Goal: Task Accomplishment & Management: Manage account settings

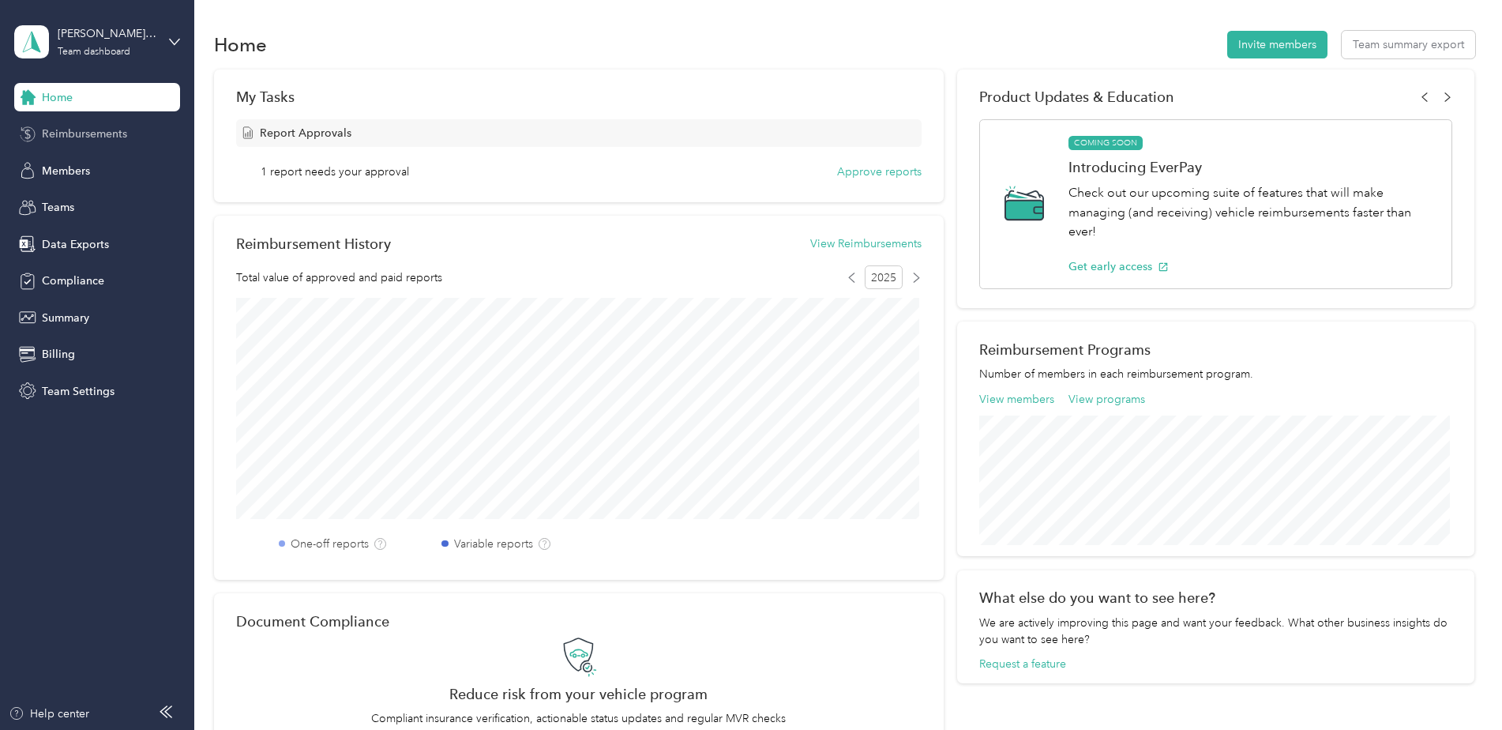
click at [128, 120] on div "Reimbursements" at bounding box center [97, 134] width 166 height 28
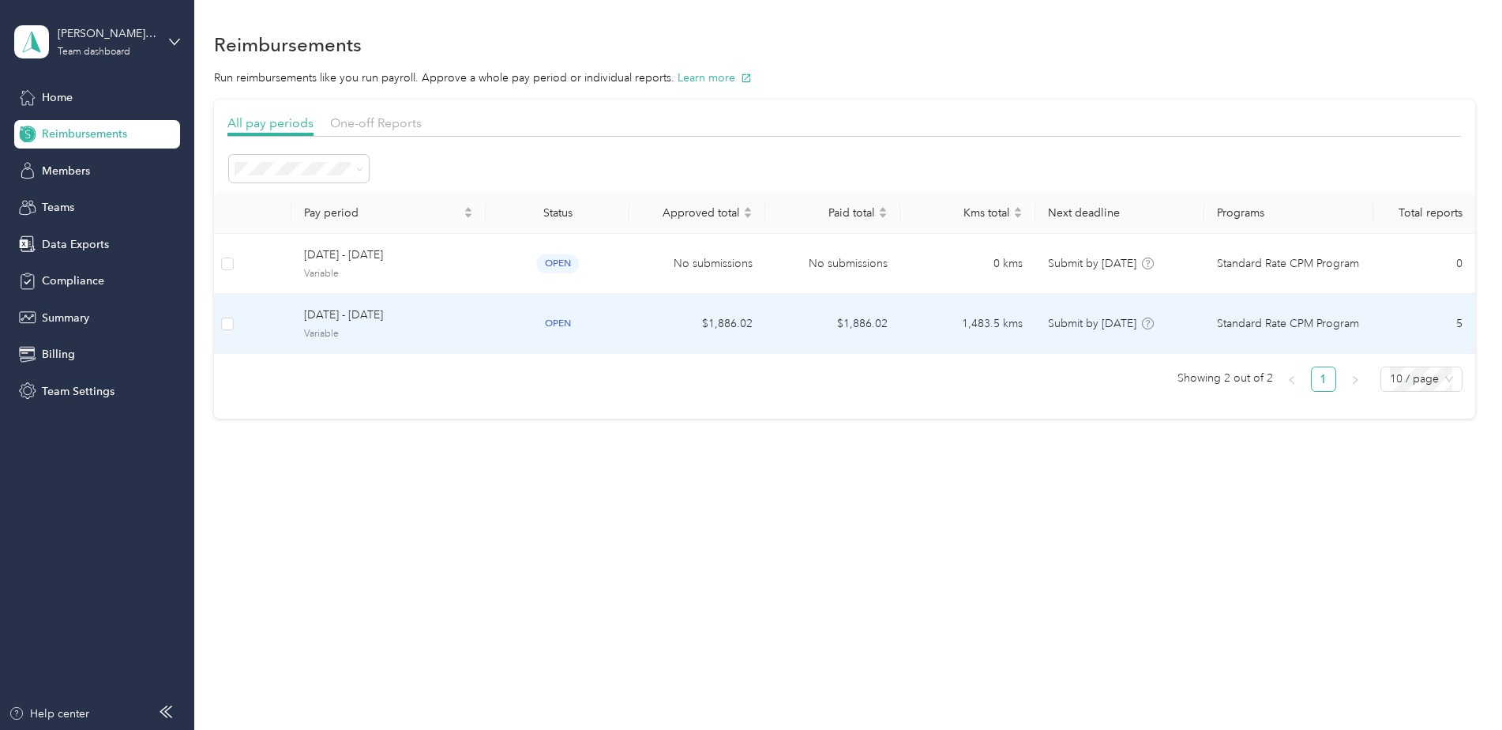
click at [363, 307] on td "[DATE] - [DATE] Variable" at bounding box center [388, 324] width 194 height 60
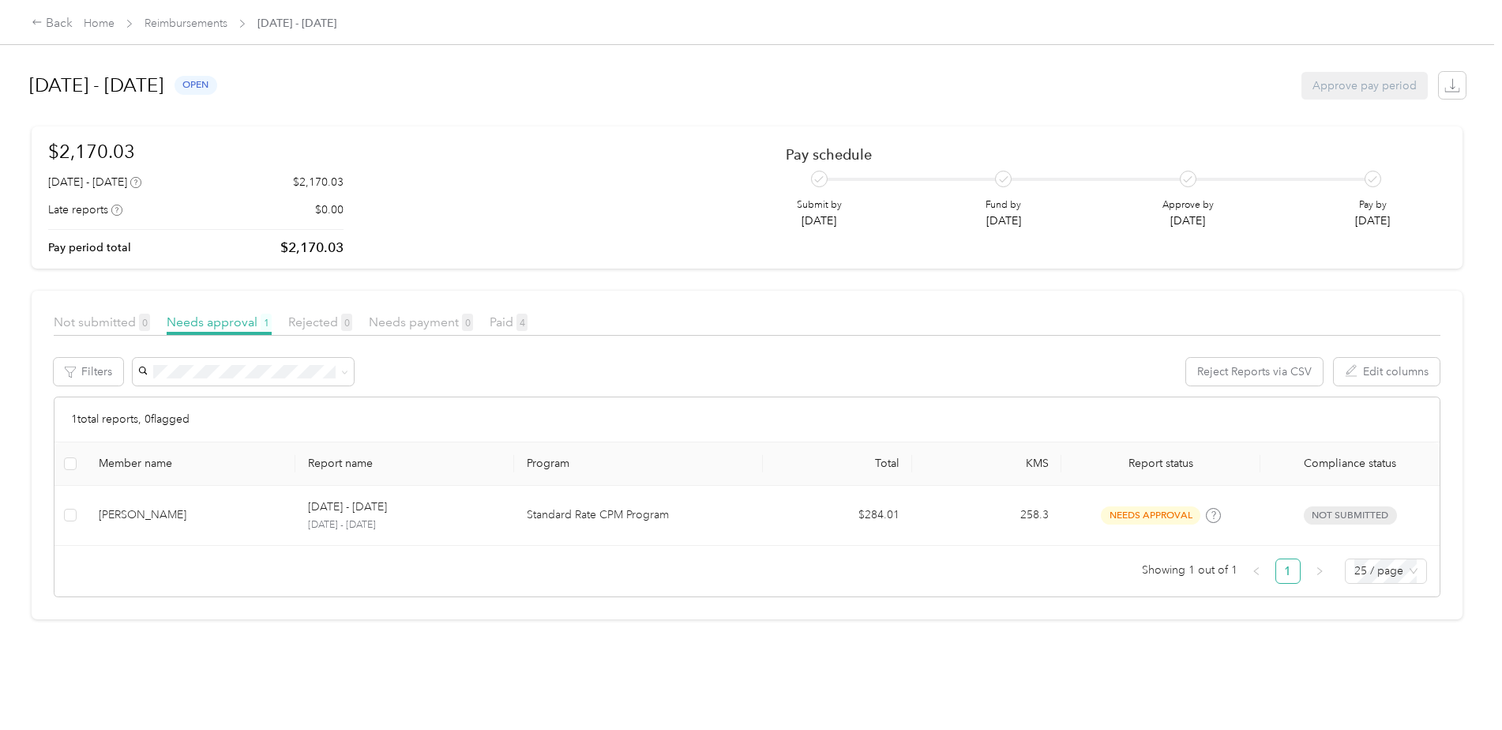
click at [928, 303] on article "Not submitted 0 Needs approval 1 Rejected 0 Needs payment 0 Paid 4 Filters Reje…" at bounding box center [747, 455] width 1431 height 329
click at [716, 383] on div "Reject Reports via CSV Edit columns" at bounding box center [787, 372] width 1310 height 28
click at [701, 374] on div "Reject Reports via CSV Edit columns" at bounding box center [787, 372] width 1310 height 28
click at [672, 371] on div "Reject Reports via CSV Edit columns" at bounding box center [787, 372] width 1310 height 28
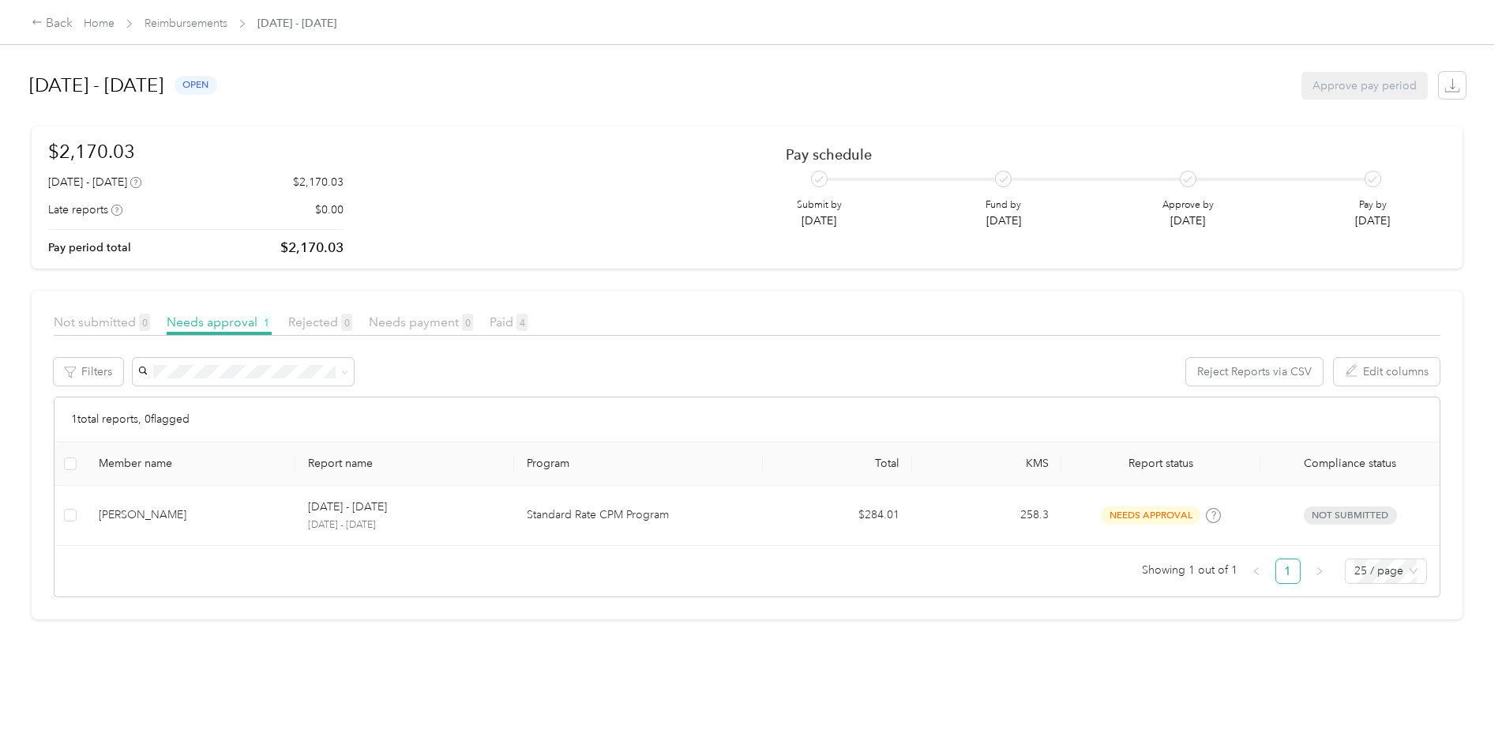
click at [675, 360] on div "Reject Reports via CSV Edit columns" at bounding box center [787, 372] width 1310 height 28
click at [669, 355] on div "Not submitted 0 Needs approval 1 Rejected 0 Needs payment 0 Paid 4 Filters Reje…" at bounding box center [747, 455] width 1387 height 284
click at [676, 352] on div "Not submitted 0 Needs approval 1 Rejected 0 Needs payment 0 Paid 4 Filters Reje…" at bounding box center [747, 455] width 1387 height 284
click at [593, 227] on div "$2,170.03 [DATE] - [DATE] $2,170.03 Late reports $0.00 Pay period total $2,170.…" at bounding box center [747, 197] width 1398 height 120
click at [577, 137] on article "$2,170.03 [DATE] - [DATE] $2,170.03 Late reports $0.00 Pay period total $2,170.…" at bounding box center [747, 197] width 1431 height 142
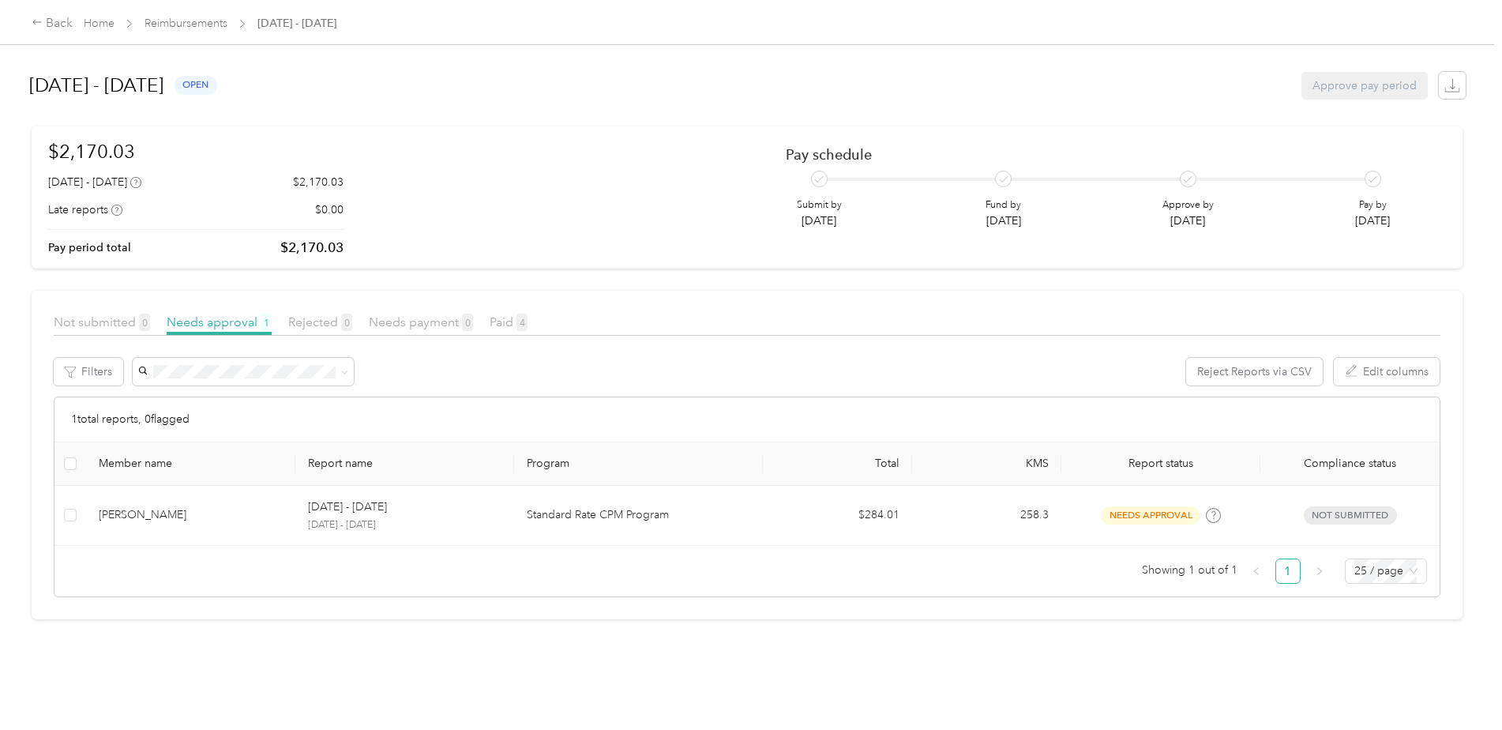
click at [580, 143] on div "$2,170.03 [DATE] - [DATE] $2,170.03 Late reports $0.00 Pay period total $2,170.…" at bounding box center [747, 197] width 1398 height 120
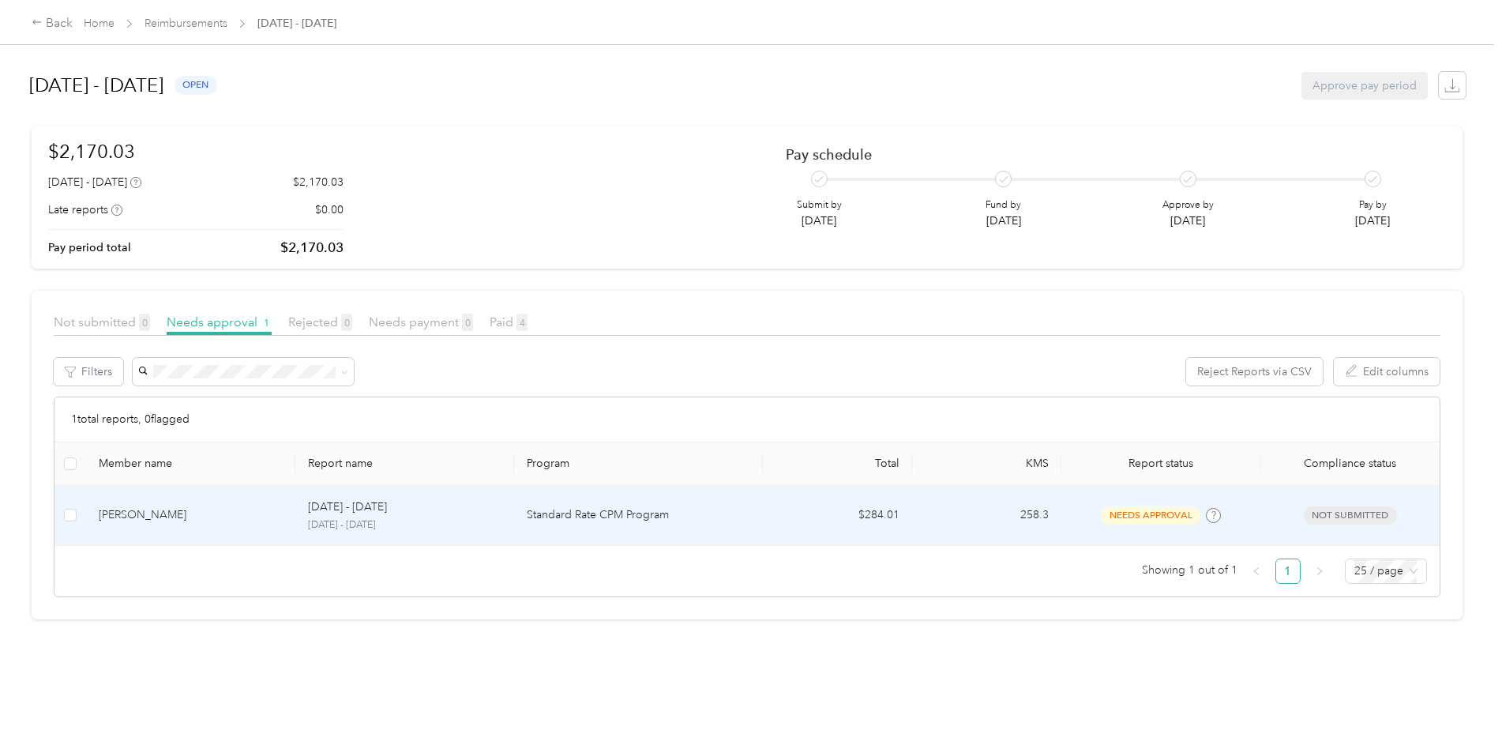
click at [440, 514] on div "[DATE] - [DATE]" at bounding box center [405, 506] width 194 height 17
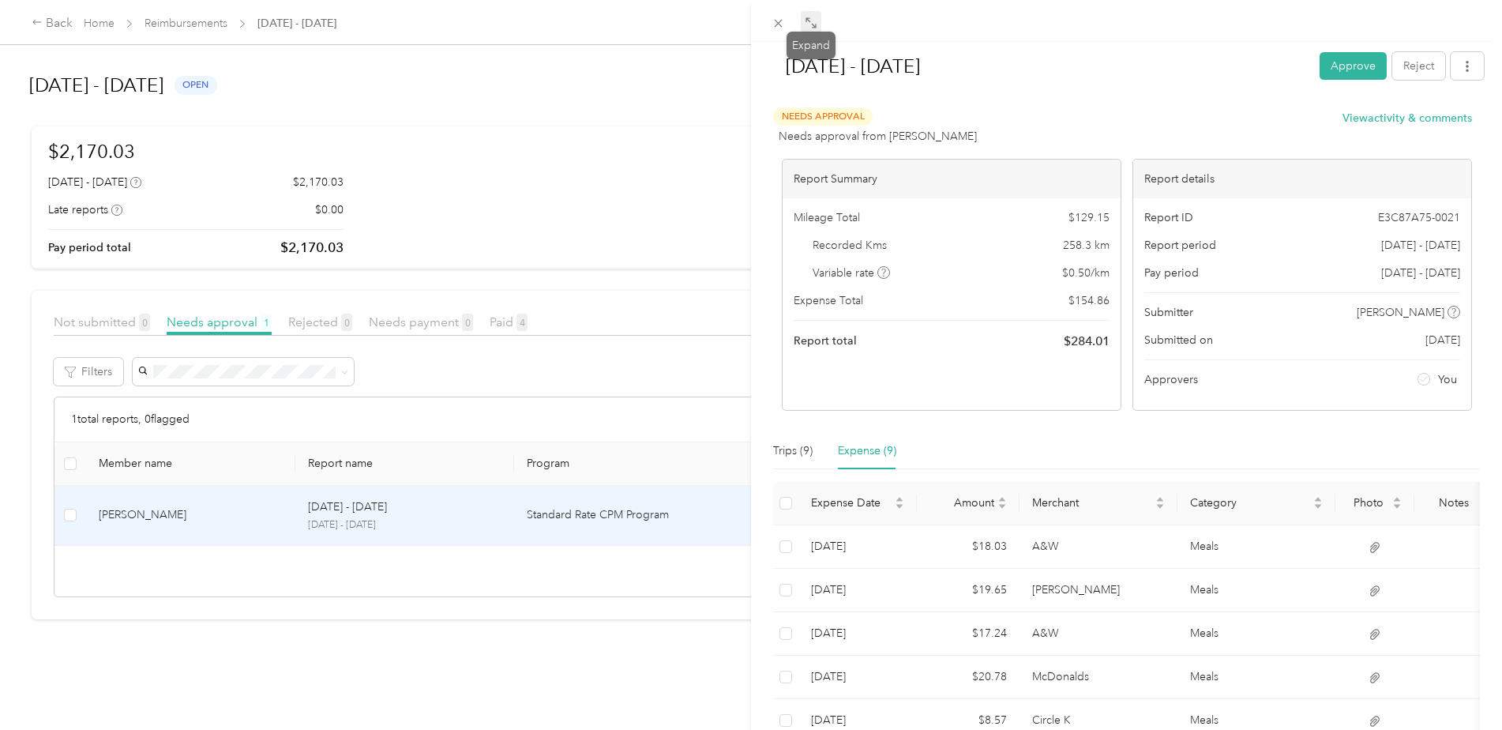
click at [814, 24] on icon at bounding box center [811, 23] width 13 height 13
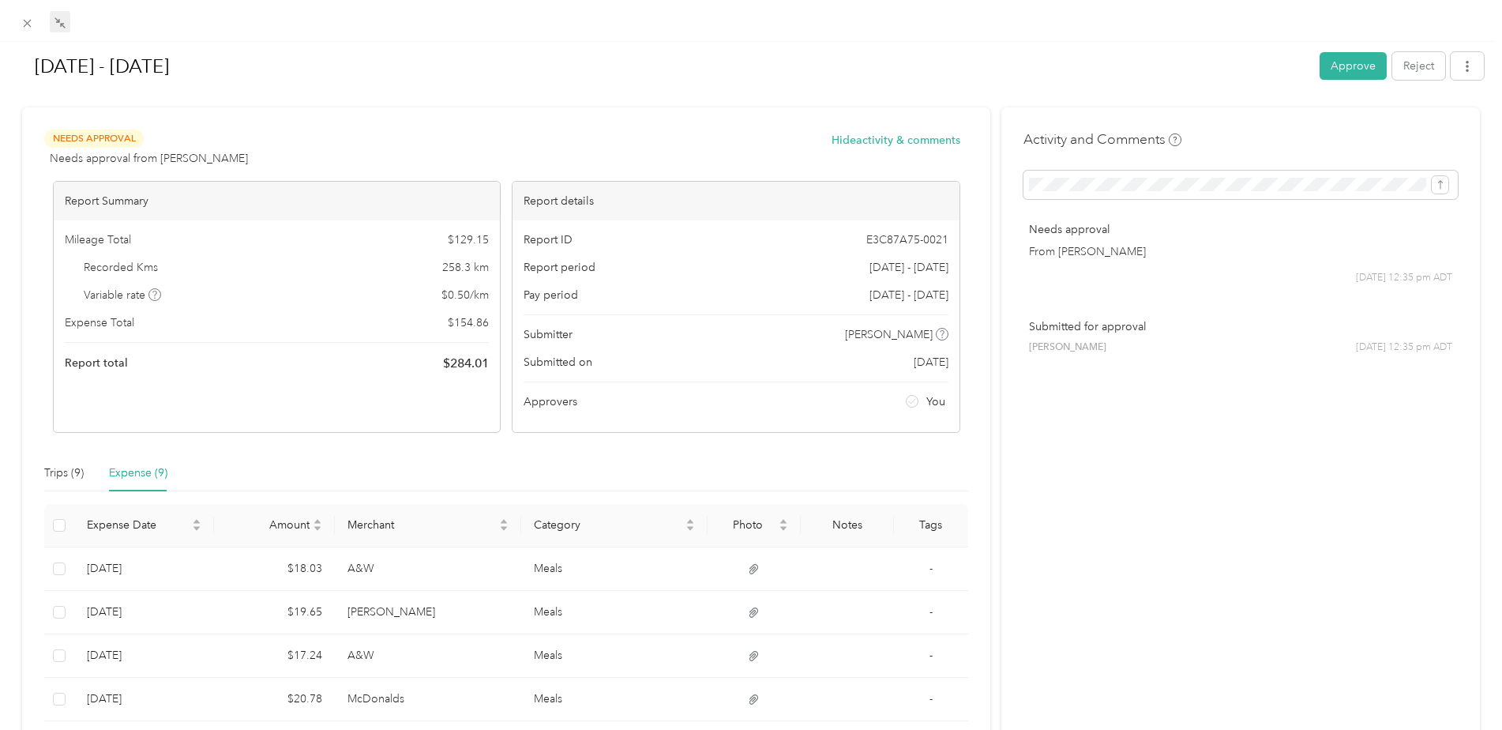
click at [560, 104] on div at bounding box center [751, 100] width 1466 height 17
click at [677, 108] on div at bounding box center [751, 100] width 1466 height 17
click at [1345, 70] on button "Approve" at bounding box center [1353, 66] width 67 height 28
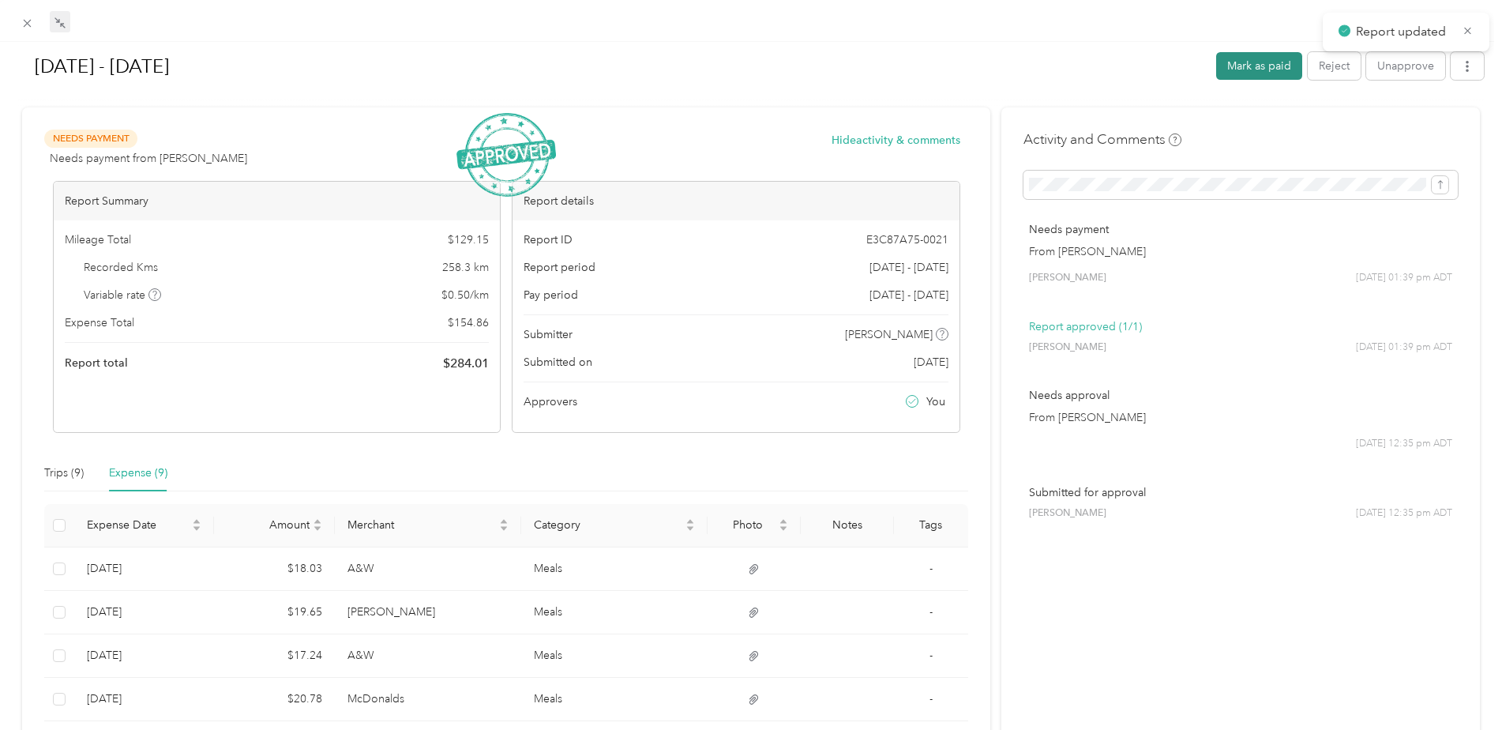
click at [1240, 68] on button "Mark as paid" at bounding box center [1259, 66] width 86 height 28
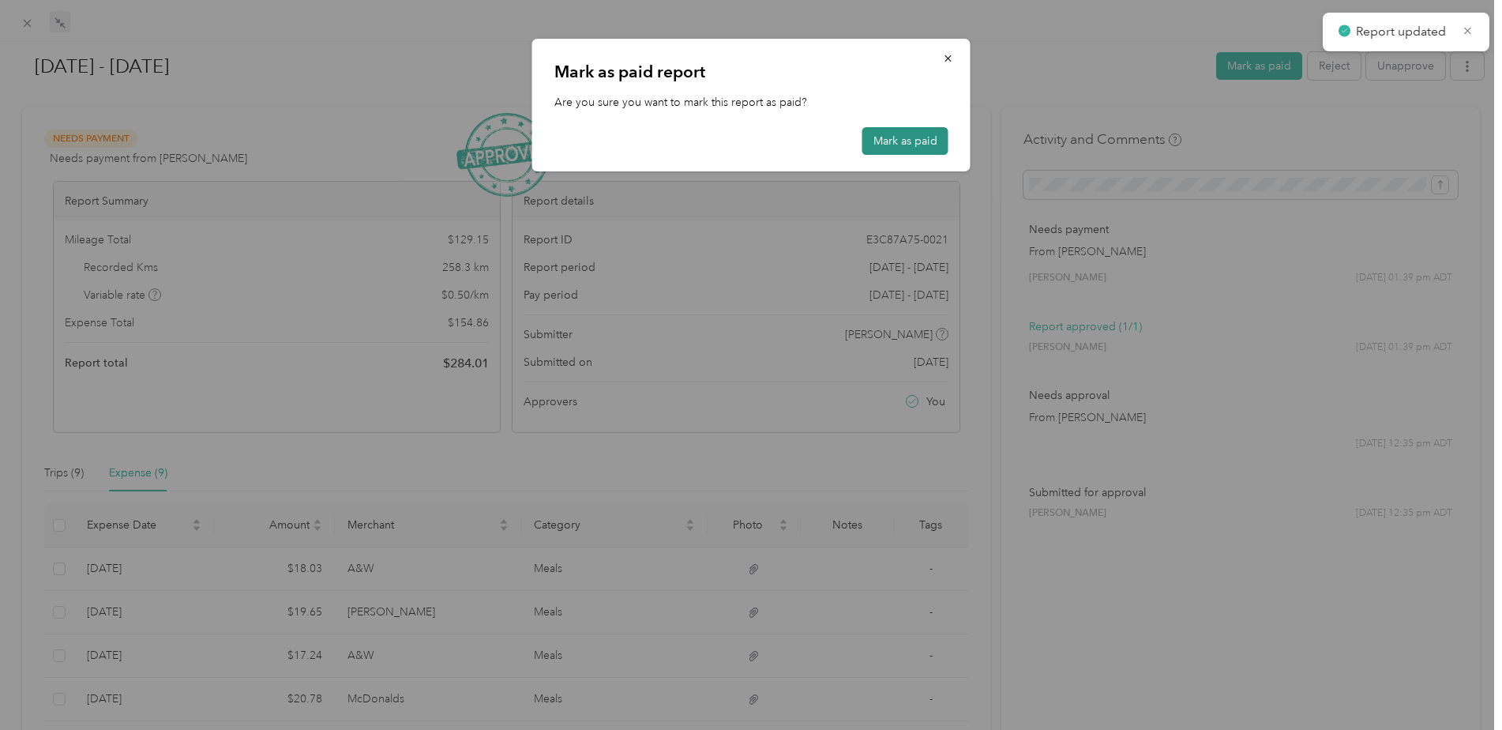
click at [910, 137] on button "Mark as paid" at bounding box center [906, 141] width 86 height 28
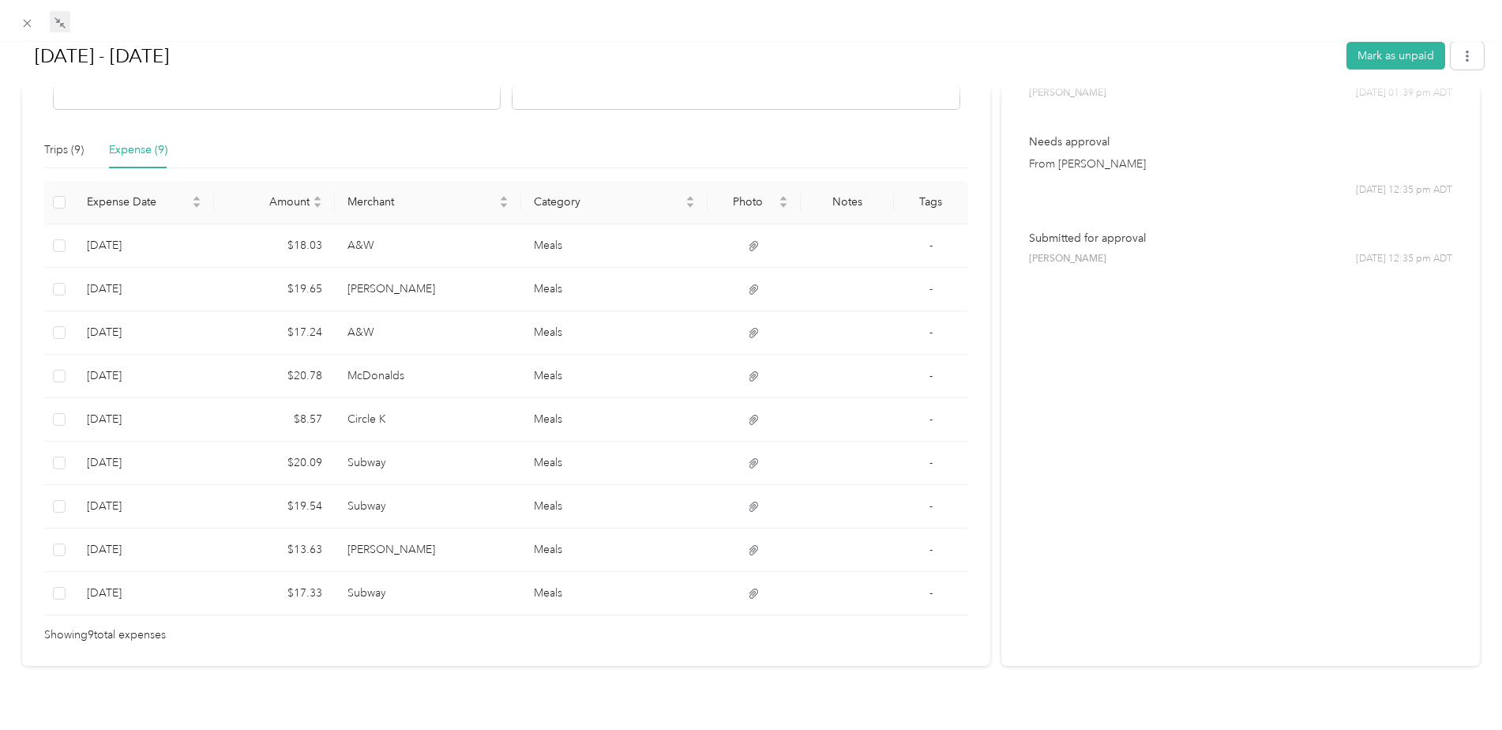
scroll to position [329, 0]
click at [68, 142] on div "Trips (9)" at bounding box center [63, 145] width 39 height 17
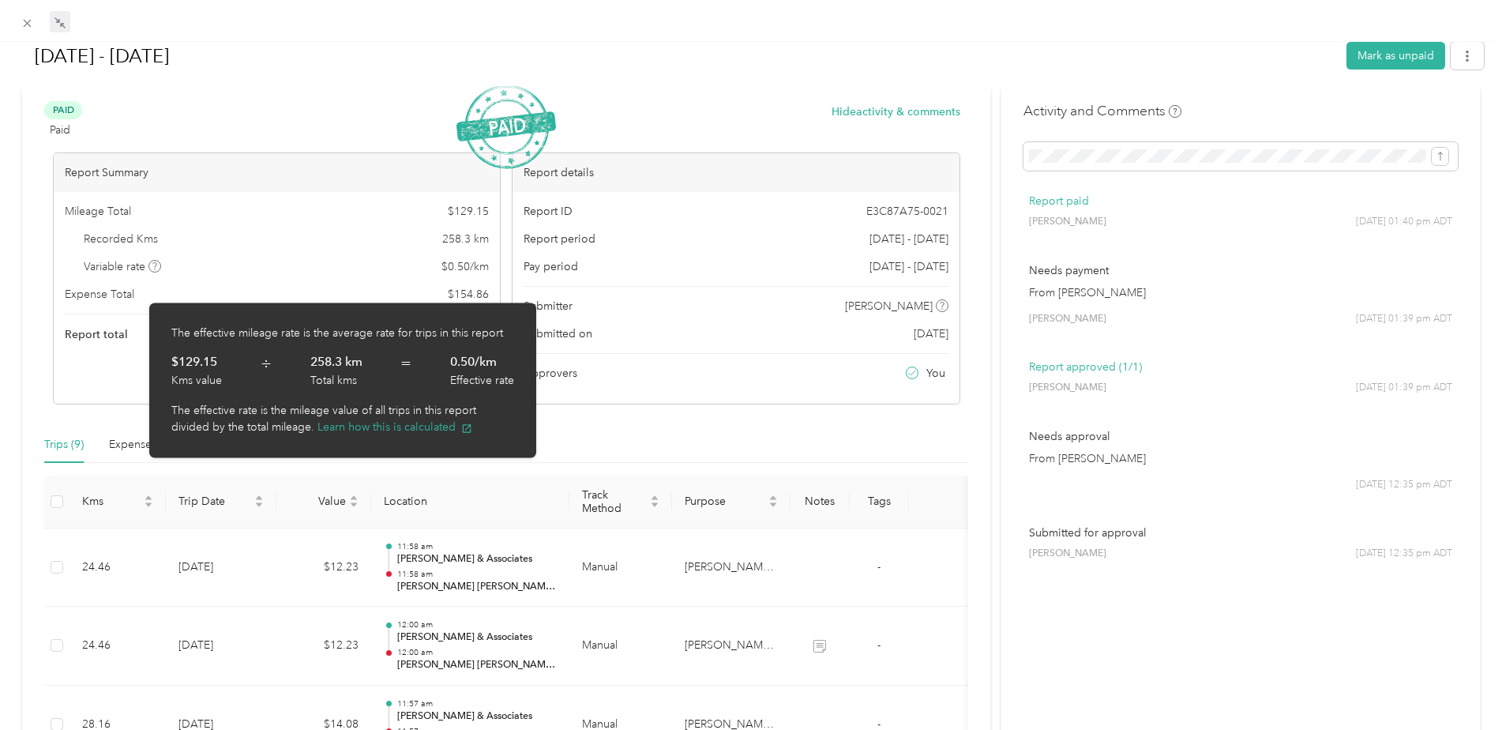
scroll to position [0, 0]
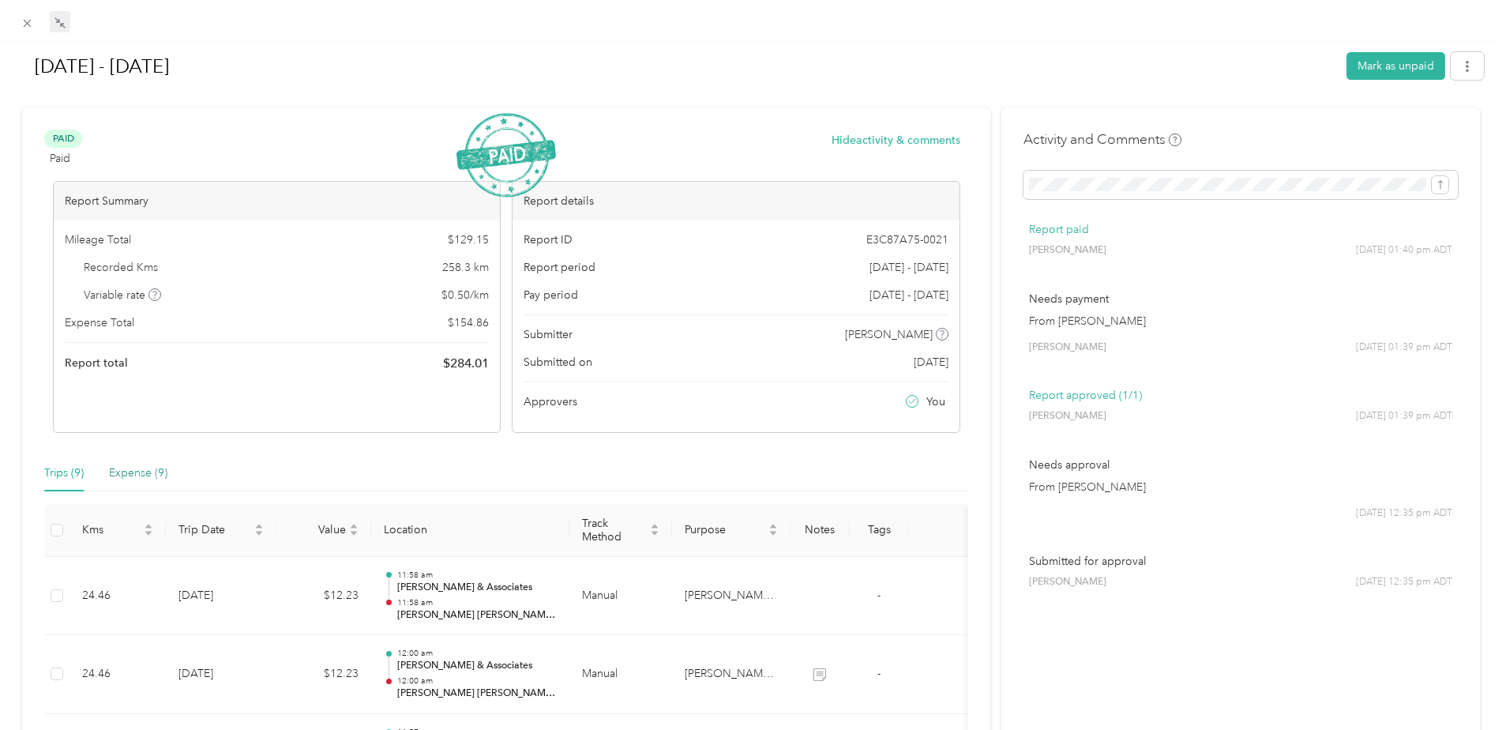
click at [126, 474] on div "Expense (9)" at bounding box center [138, 472] width 58 height 17
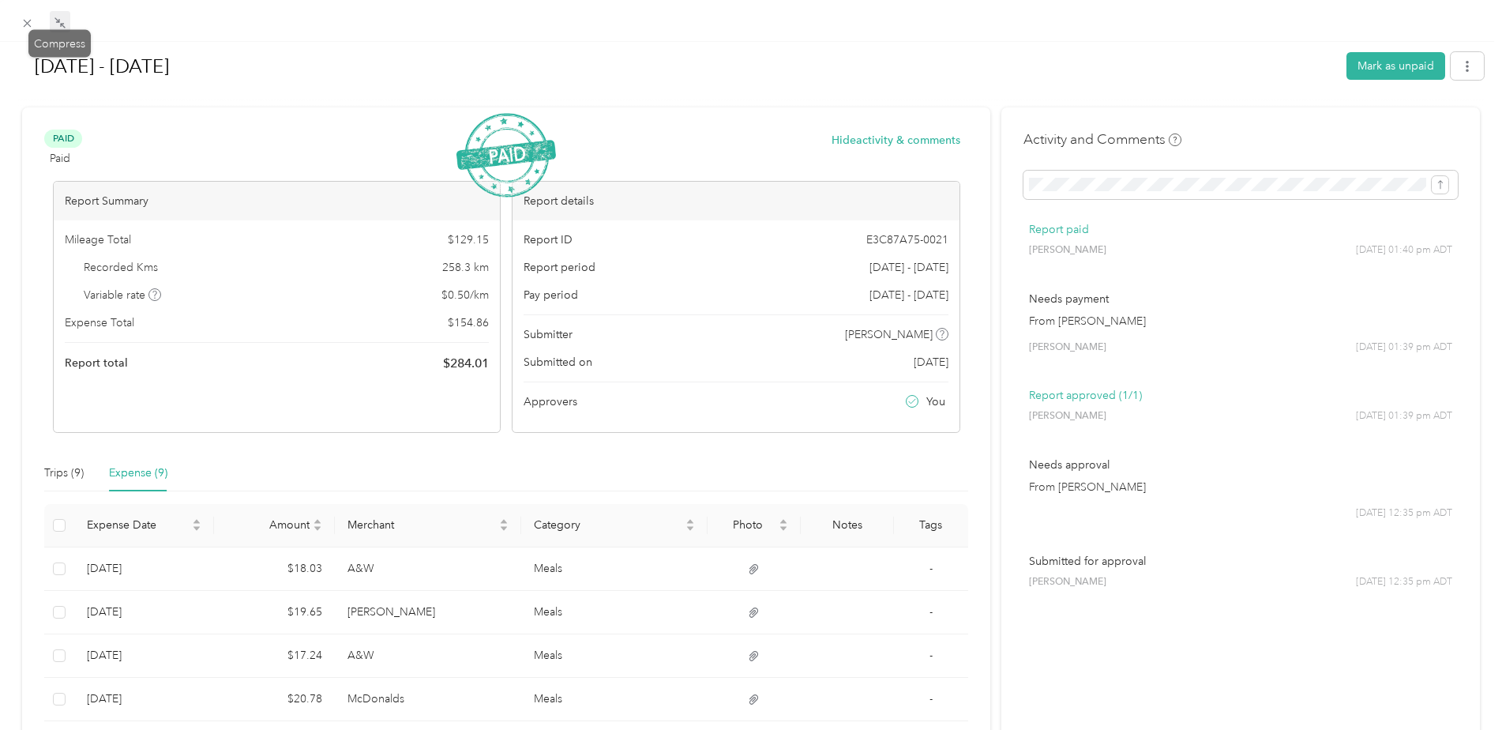
click at [54, 21] on icon at bounding box center [60, 23] width 13 height 13
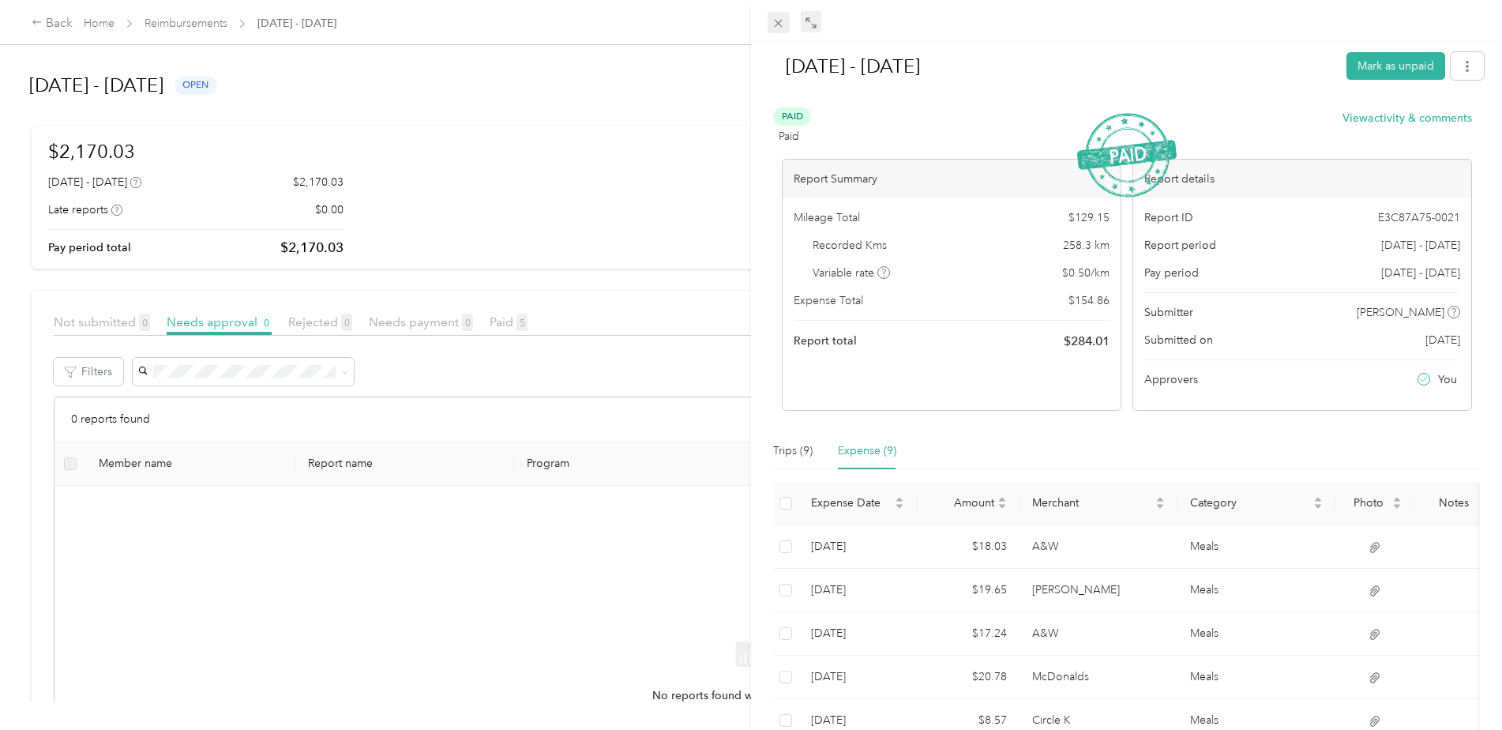
click at [780, 20] on icon at bounding box center [778, 23] width 13 height 13
